Goal: Transaction & Acquisition: Obtain resource

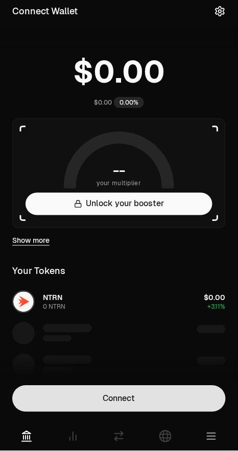
click at [140, 400] on button "Connect" at bounding box center [118, 399] width 213 height 27
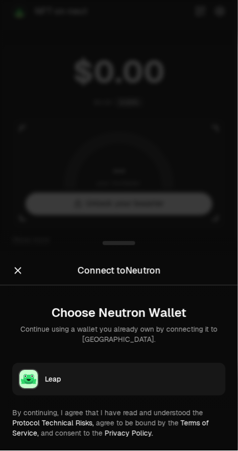
click at [109, 378] on div "Leap" at bounding box center [132, 379] width 174 height 10
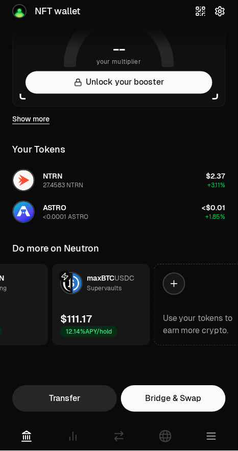
scroll to position [0, 167]
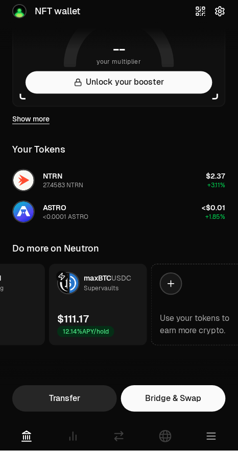
click at [116, 311] on link "maxBTC USDC Supervaults $111.17 12.14% APY/hold" at bounding box center [98, 305] width 98 height 82
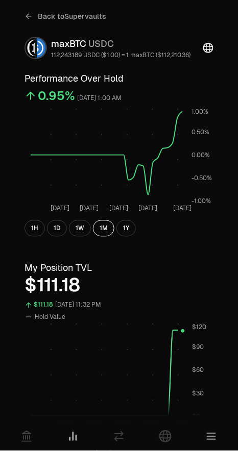
click at [27, 15] on icon at bounding box center [27, 16] width 3 height 5
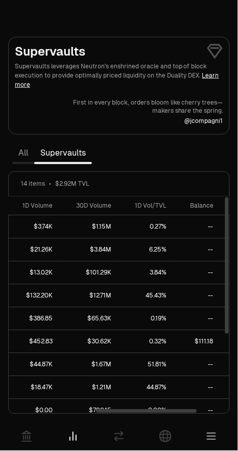
scroll to position [0, 245]
